Goal: Information Seeking & Learning: Learn about a topic

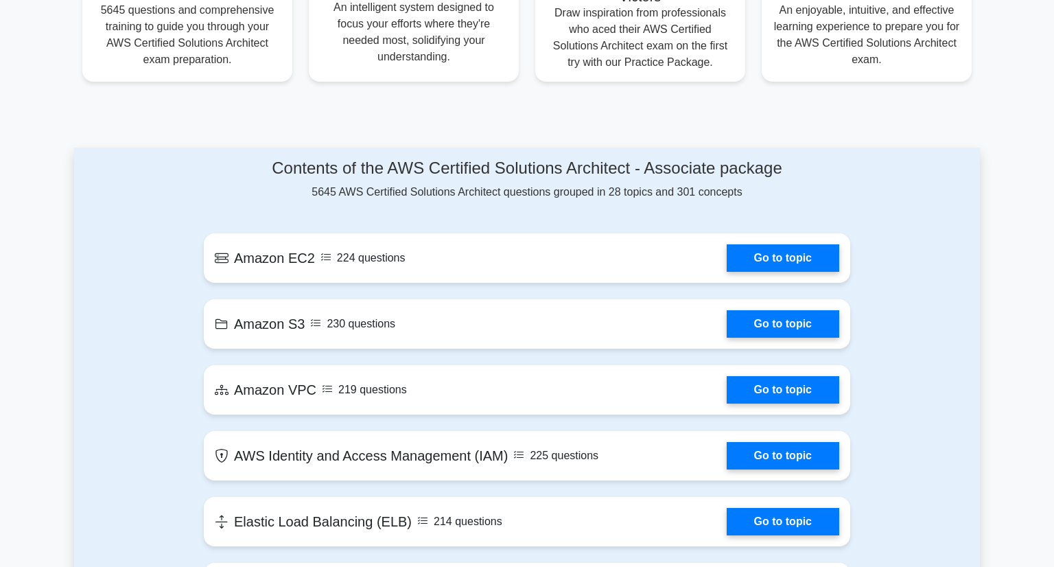
scroll to position [562, 0]
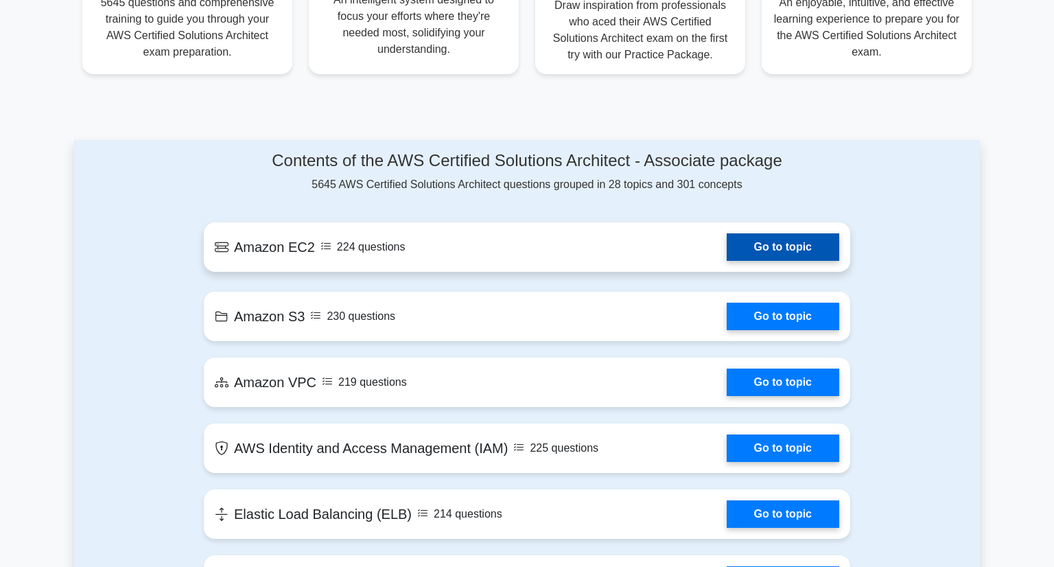
click at [748, 244] on link "Go to topic" at bounding box center [782, 246] width 112 height 27
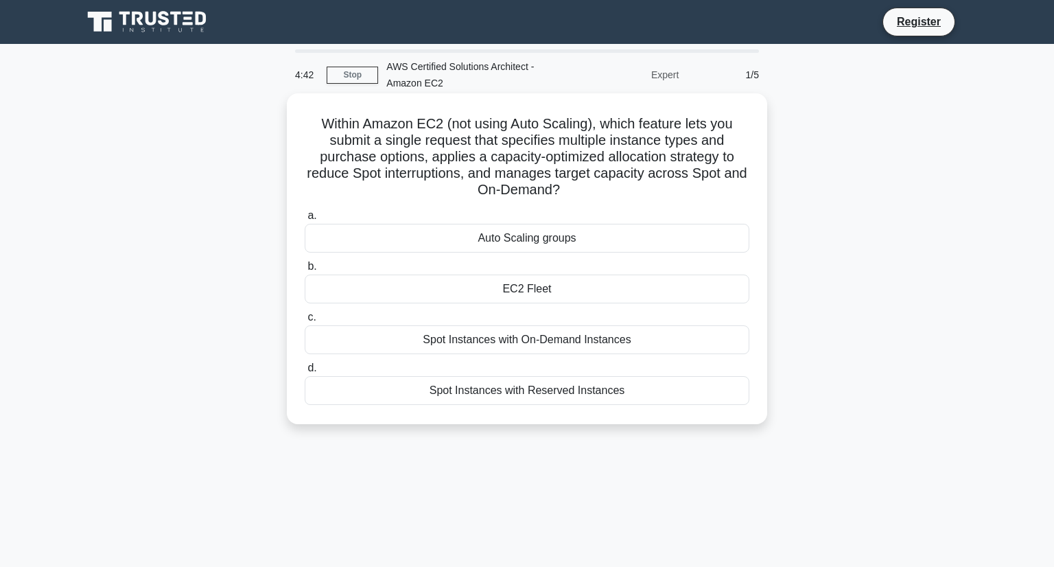
click at [541, 239] on div "Auto Scaling groups" at bounding box center [527, 238] width 444 height 29
click at [305, 220] on input "a. Auto Scaling groups" at bounding box center [305, 215] width 0 height 9
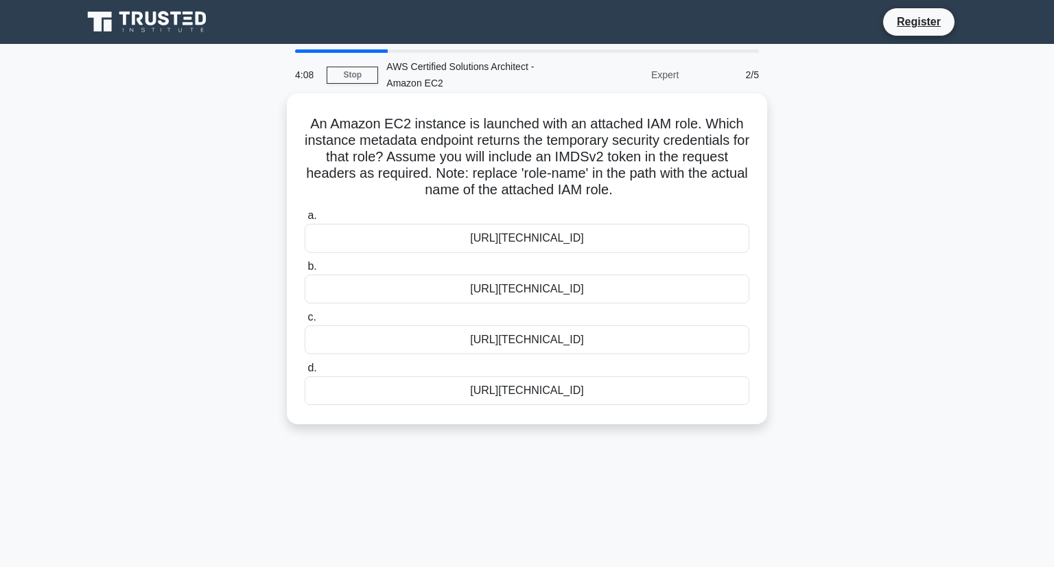
click at [568, 342] on div "http://169.254.169.254/latest/user-data/iam/security-credentials" at bounding box center [527, 339] width 444 height 29
click at [305, 322] on input "c. http://169.254.169.254/latest/user-data/iam/security-credentials" at bounding box center [305, 317] width 0 height 9
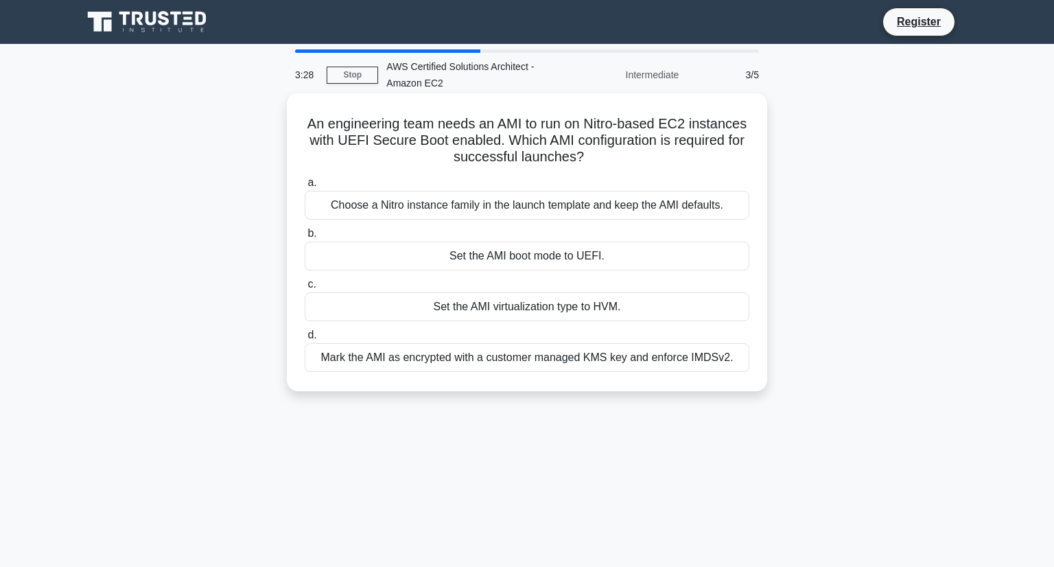
click at [503, 358] on div "Mark the AMI as encrypted with a customer managed KMS key and enforce IMDSv2." at bounding box center [527, 357] width 444 height 29
click at [305, 340] on input "d. Mark the AMI as encrypted with a customer managed KMS key and enforce IMDSv2." at bounding box center [305, 335] width 0 height 9
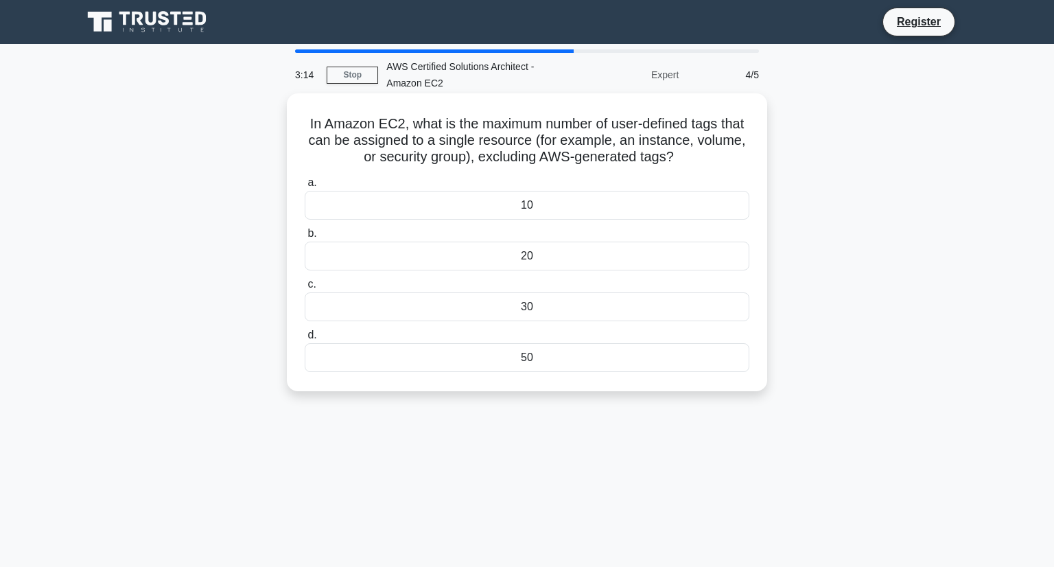
click at [532, 204] on div "10" at bounding box center [527, 205] width 444 height 29
click at [305, 187] on input "a. 10" at bounding box center [305, 182] width 0 height 9
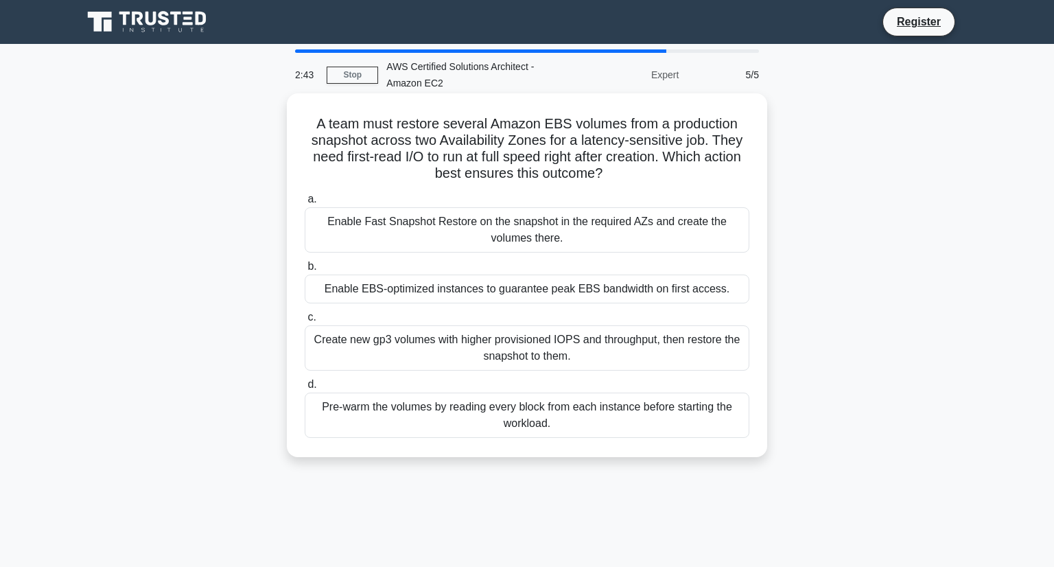
click at [547, 234] on div "Enable Fast Snapshot Restore on the snapshot in the required AZs and create the…" at bounding box center [527, 229] width 444 height 45
click at [305, 204] on input "a. Enable Fast Snapshot Restore on the snapshot in the required AZs and create …" at bounding box center [305, 199] width 0 height 9
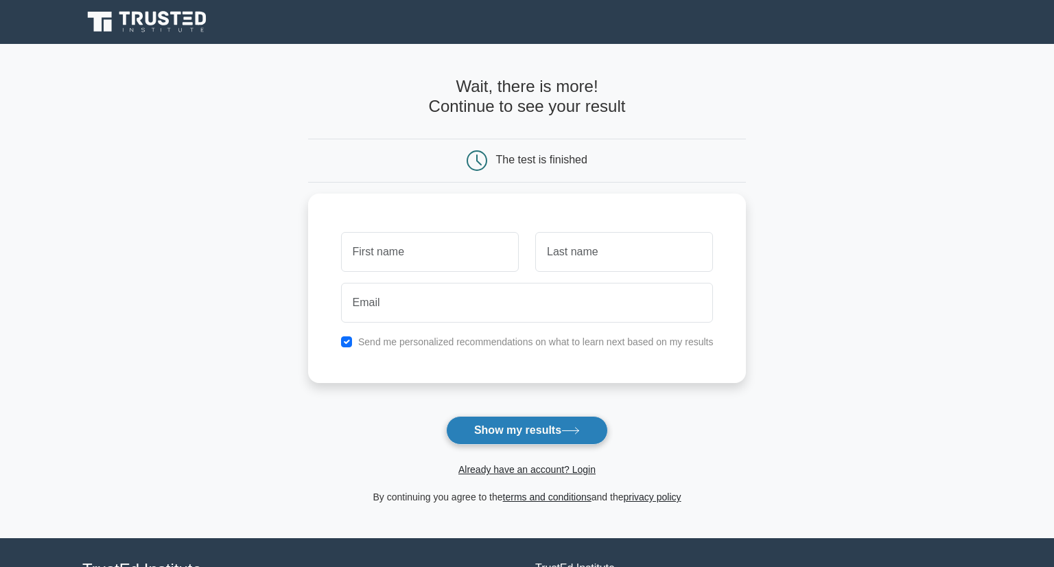
click at [551, 436] on button "Show my results" at bounding box center [527, 430] width 162 height 29
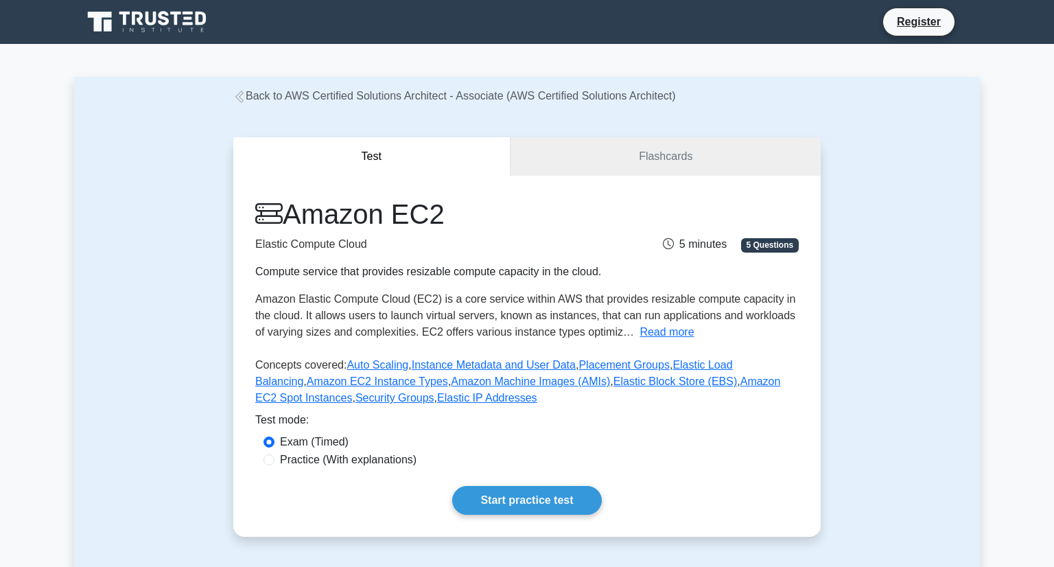
scroll to position [274, 0]
